Goal: Information Seeking & Learning: Learn about a topic

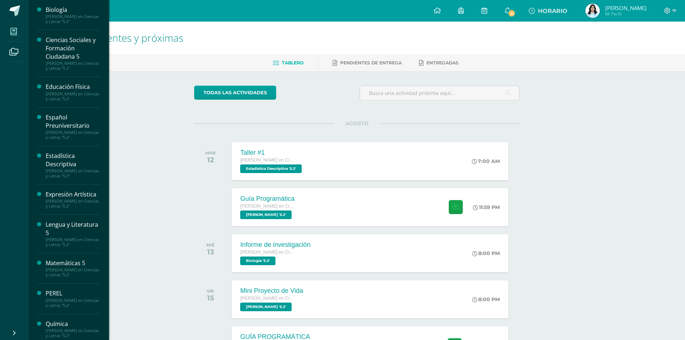
click at [17, 37] on span at bounding box center [14, 31] width 16 height 16
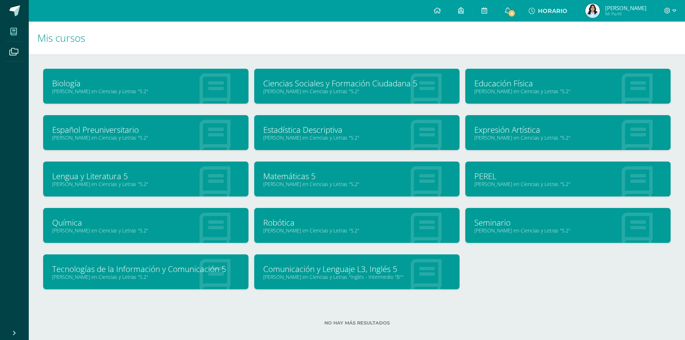
click at [484, 226] on link "Seminario" at bounding box center [567, 222] width 187 height 11
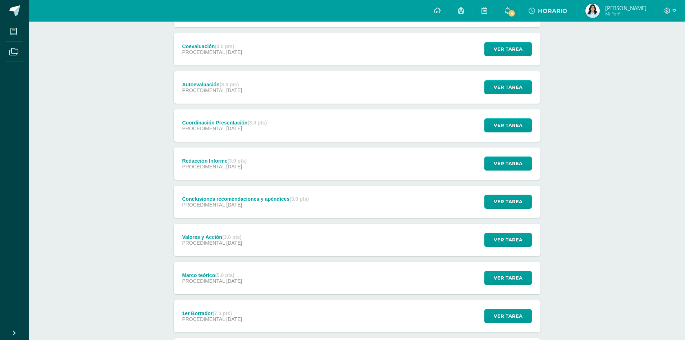
scroll to position [344, 0]
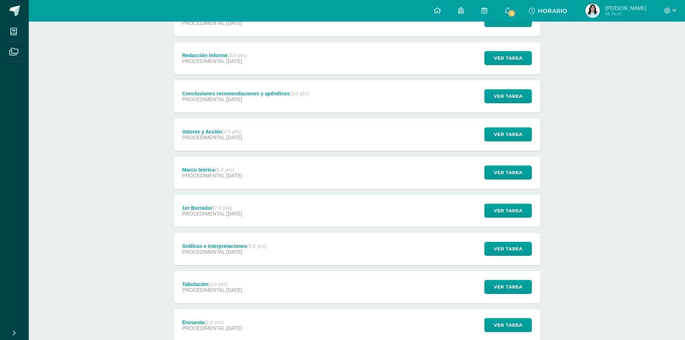
click at [242, 214] on span "29 de Julio" at bounding box center [234, 214] width 16 height 6
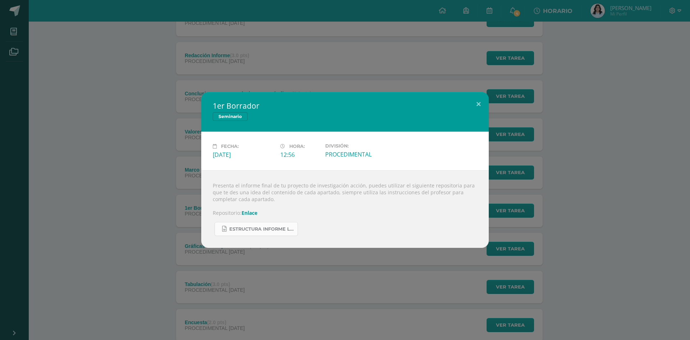
click at [265, 226] on span "Estructura informe La Salle 2025.docx" at bounding box center [261, 229] width 65 height 6
click at [151, 106] on div "1er Borrador Seminario Fecha: Martes 29 de Julio Hora: 12:56 División: PROCEDIM…" at bounding box center [345, 170] width 685 height 156
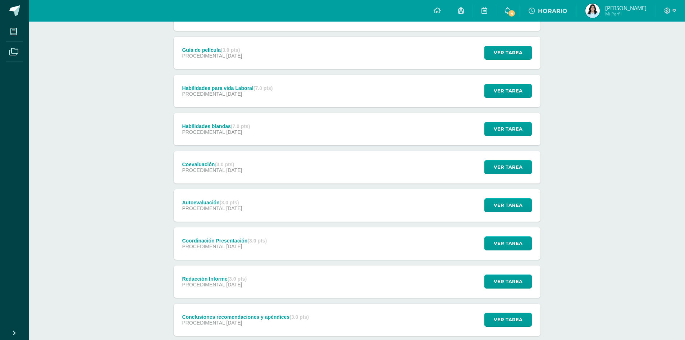
scroll to position [0, 0]
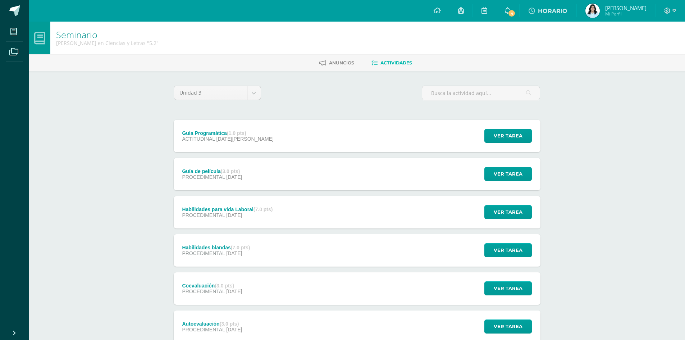
click at [239, 139] on span "04 de Agosto" at bounding box center [244, 139] width 57 height 6
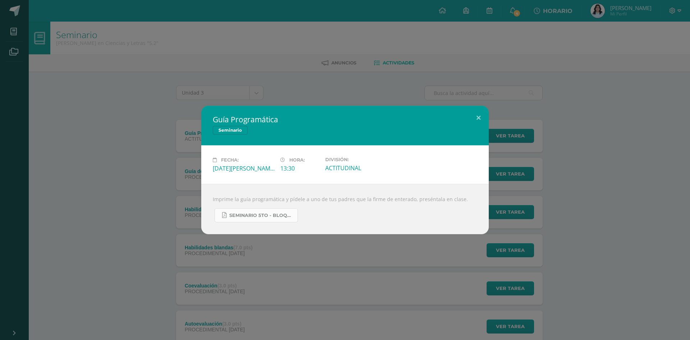
click at [264, 217] on span "Seminario 5to - Bloque 3 - 2025.pdf" at bounding box center [261, 215] width 65 height 6
click at [481, 118] on button at bounding box center [478, 118] width 20 height 24
